Goal: Find specific page/section: Find specific page/section

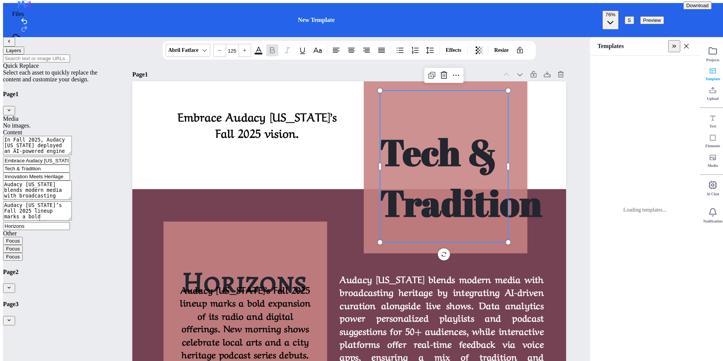
click at [447, 127] on span "Tech & Tradition" at bounding box center [461, 176] width 162 height 99
